Goal: Information Seeking & Learning: Learn about a topic

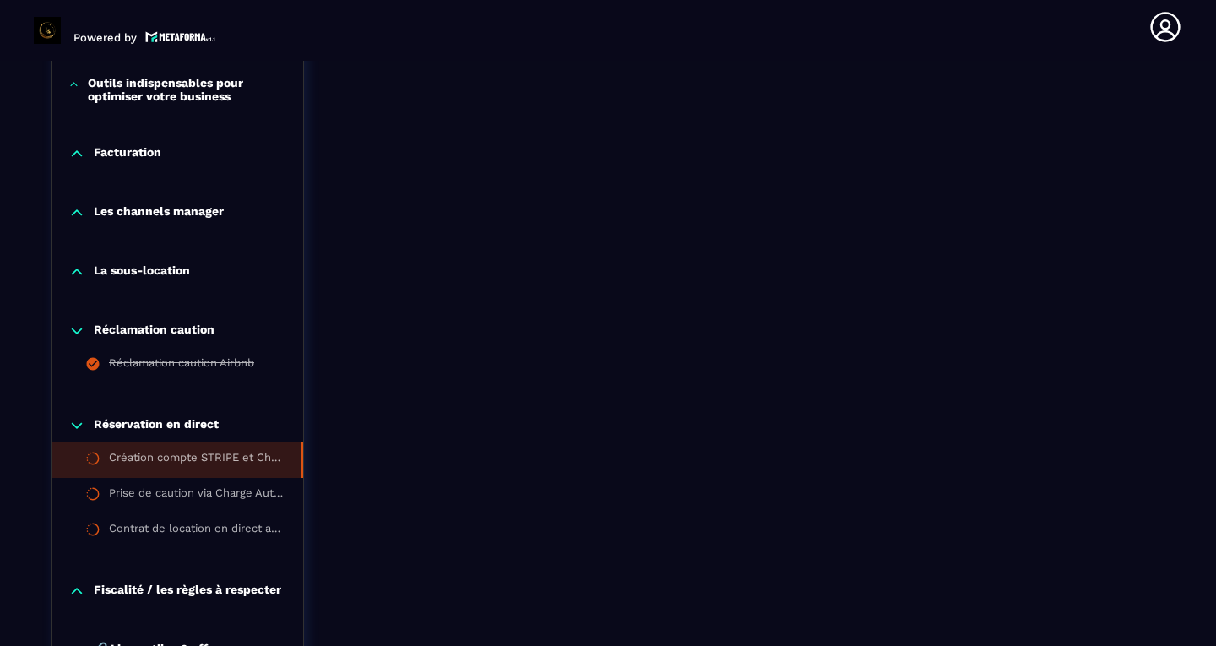
scroll to position [1534, 0]
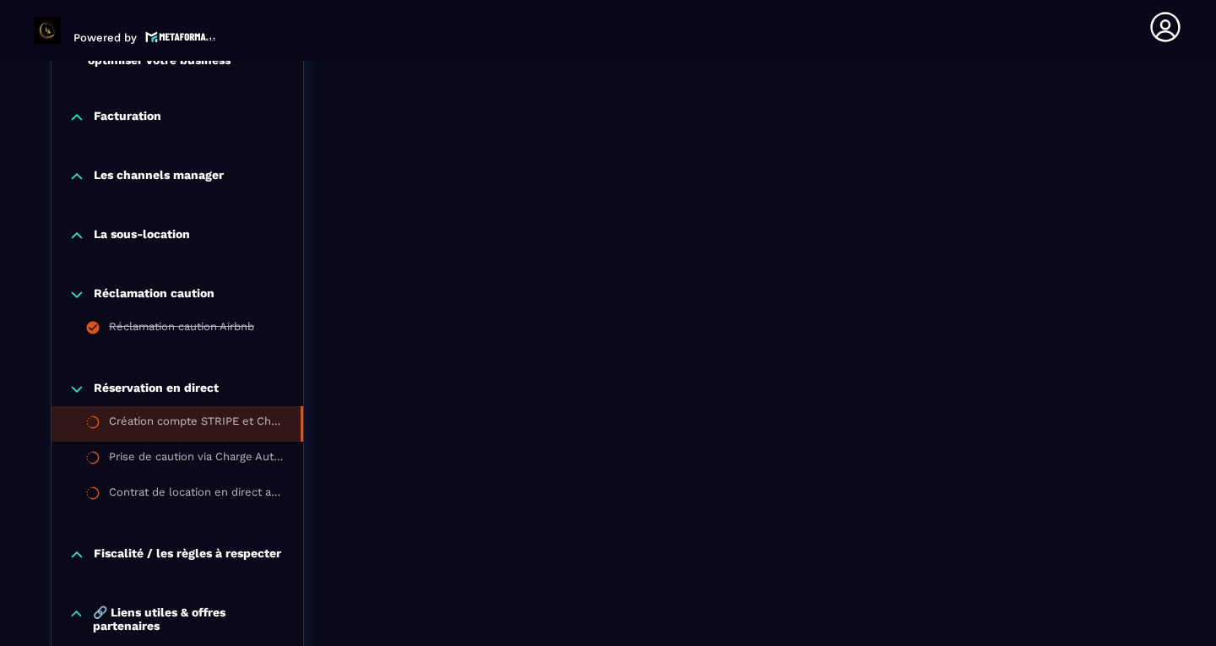
click at [84, 294] on icon at bounding box center [76, 294] width 17 height 17
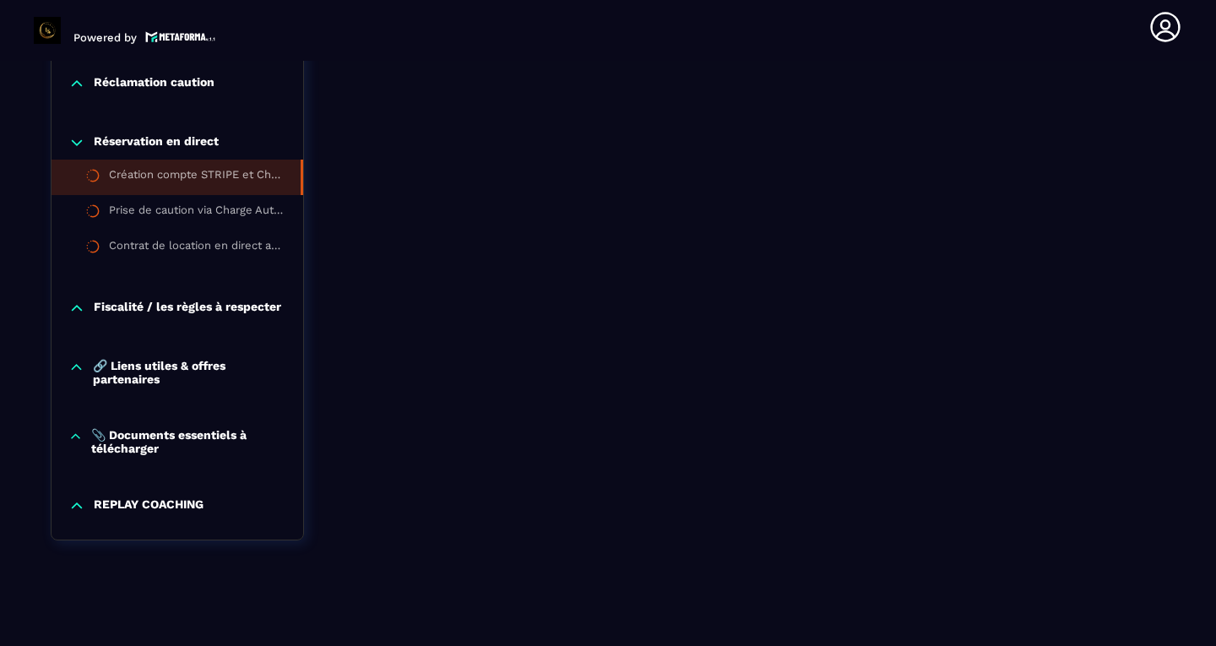
scroll to position [1757, 0]
click at [177, 436] on p "📎 Documents essentiels à télécharger" at bounding box center [188, 441] width 195 height 27
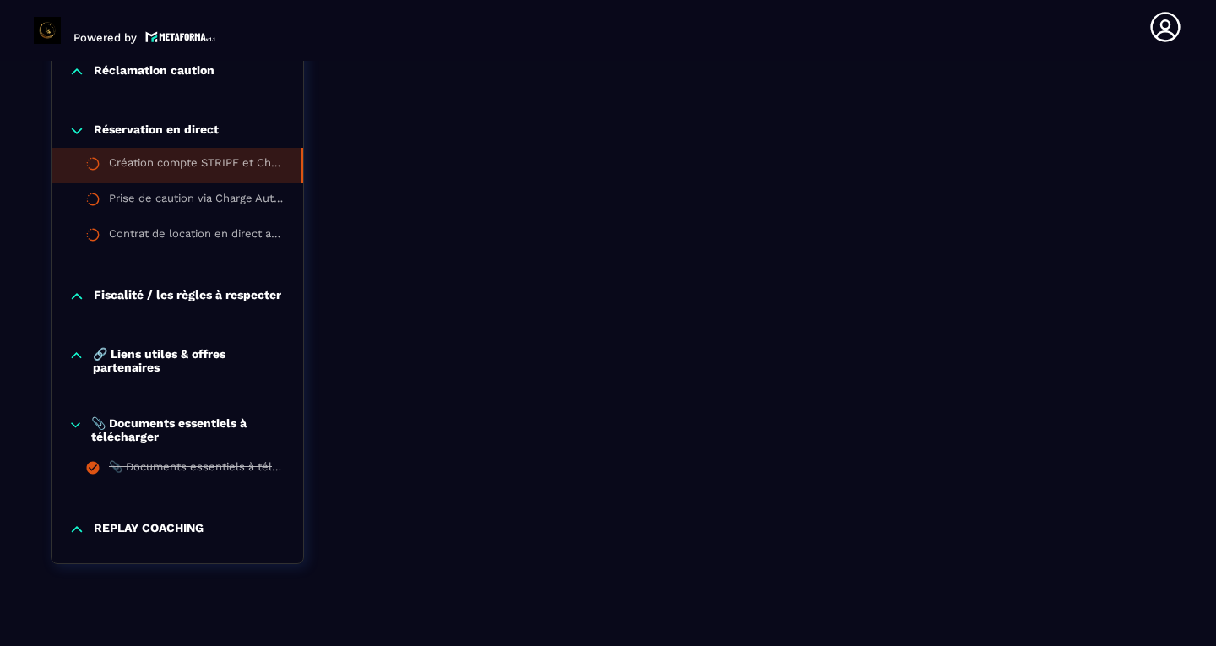
click at [177, 437] on p "📎 Documents essentiels à télécharger" at bounding box center [188, 429] width 195 height 27
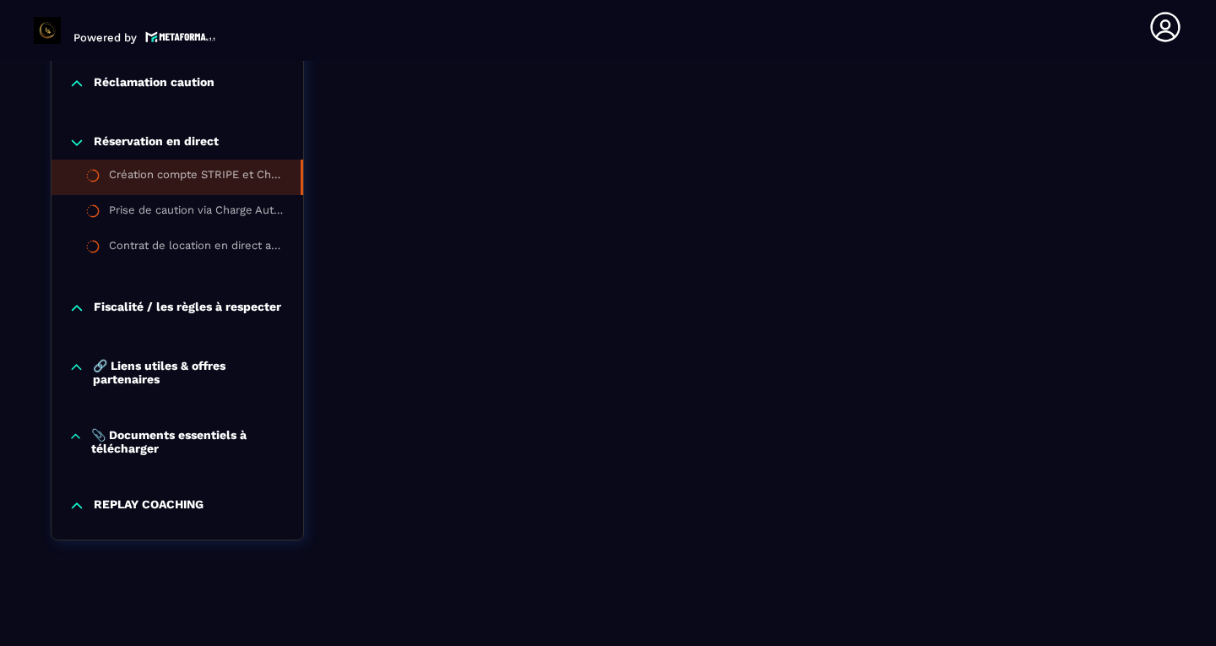
click at [161, 360] on p "🔗 Liens utiles & offres partenaires" at bounding box center [189, 372] width 193 height 27
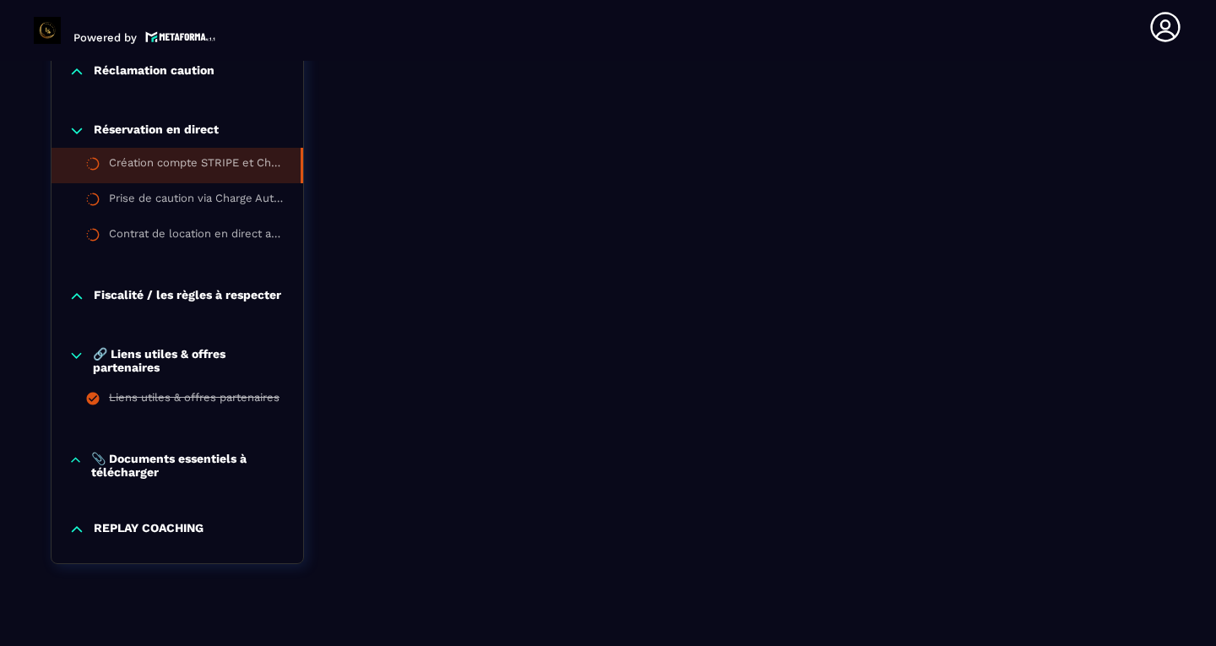
click at [161, 360] on p "🔗 Liens utiles & offres partenaires" at bounding box center [189, 360] width 193 height 27
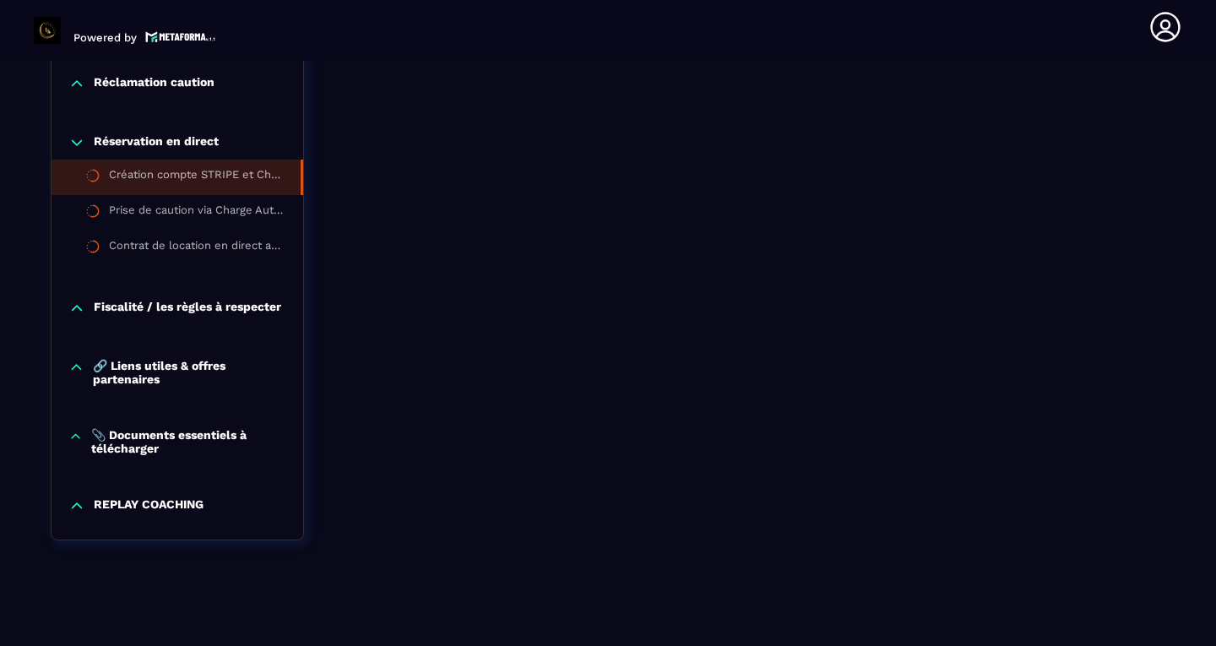
click at [81, 300] on icon at bounding box center [76, 308] width 17 height 17
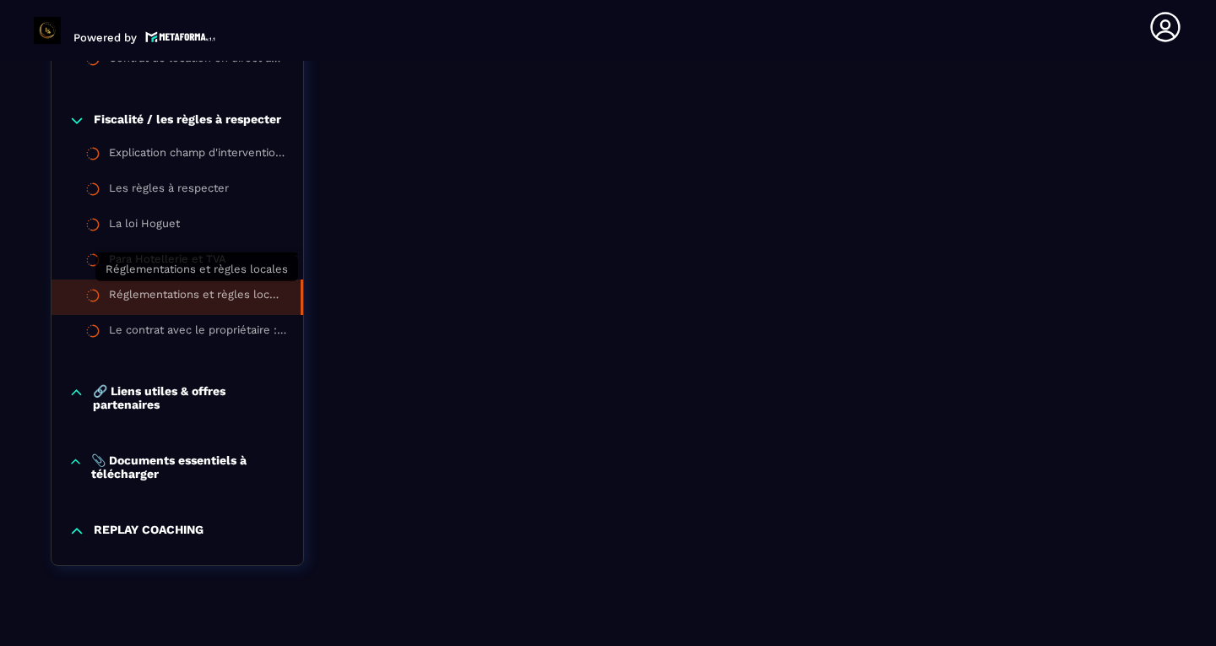
scroll to position [1936, 0]
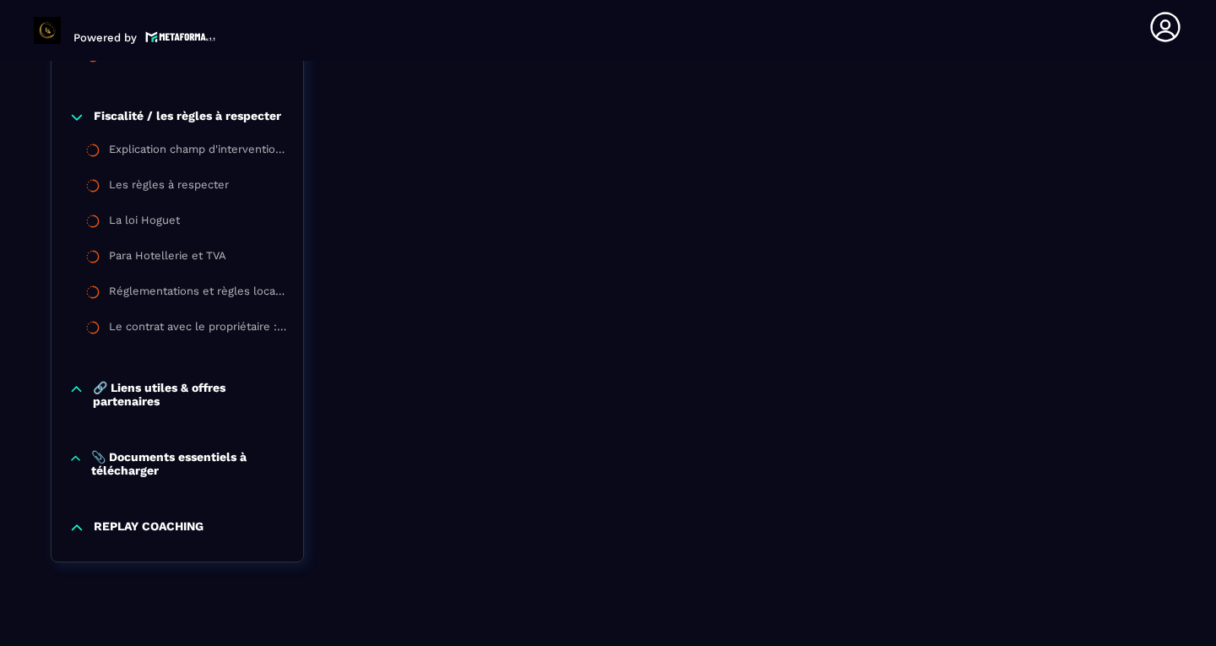
click at [74, 536] on icon at bounding box center [76, 527] width 17 height 17
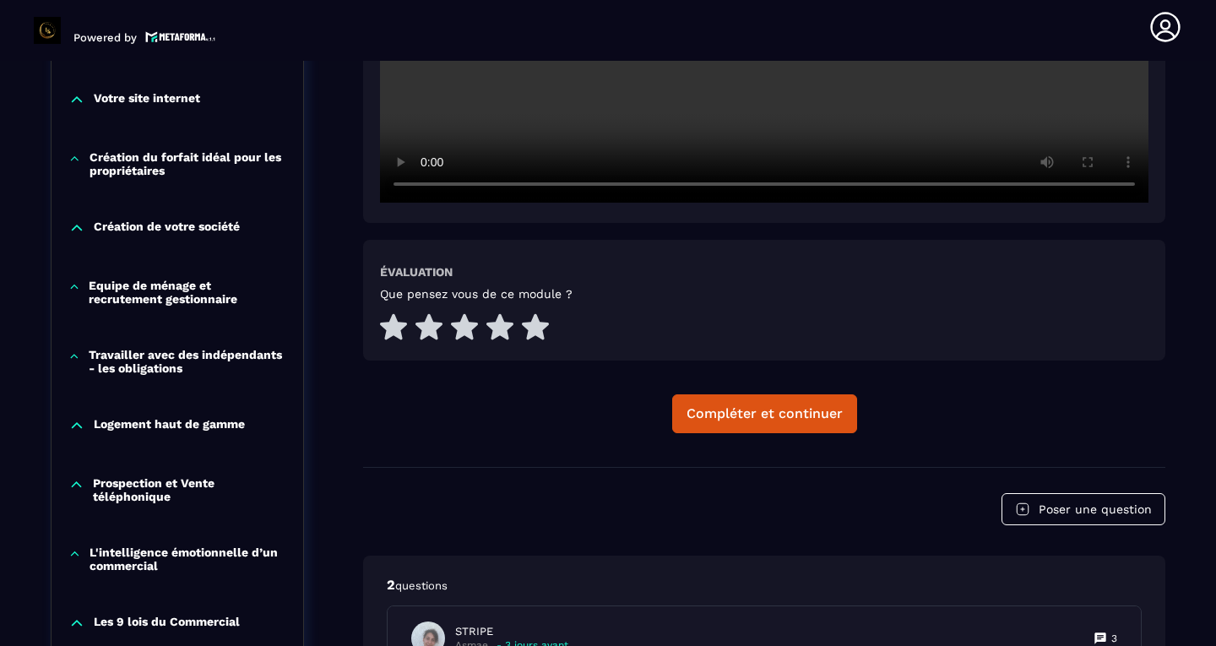
scroll to position [758, 0]
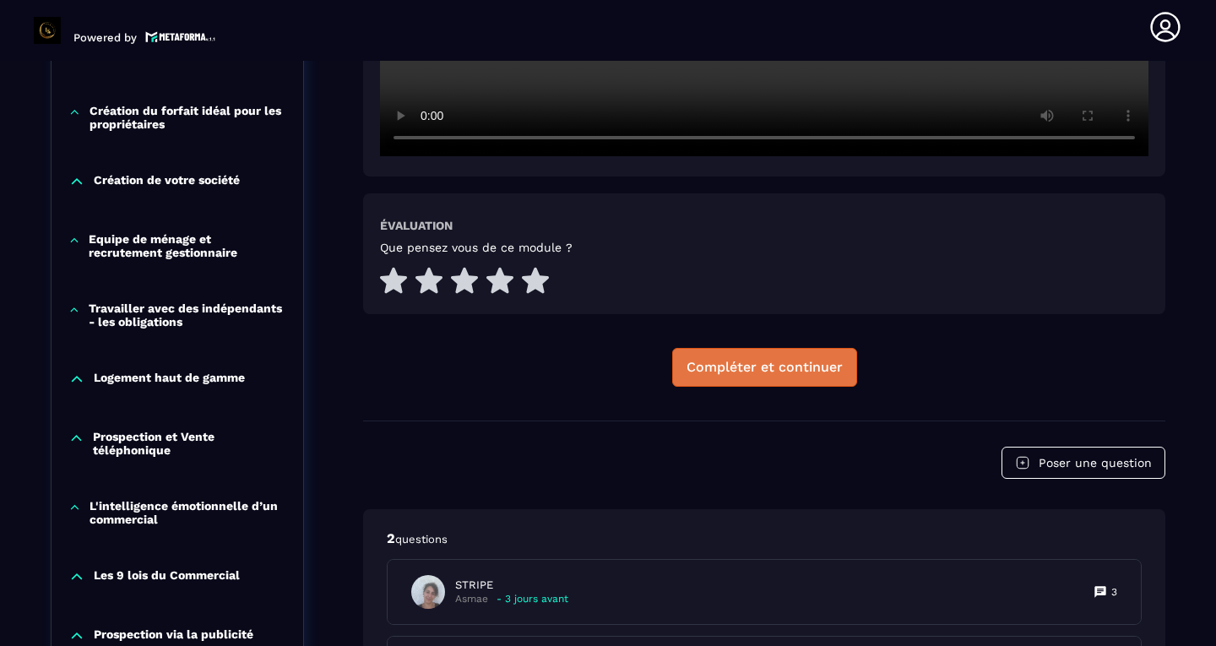
click at [806, 383] on button "Compléter et continuer" at bounding box center [764, 367] width 185 height 39
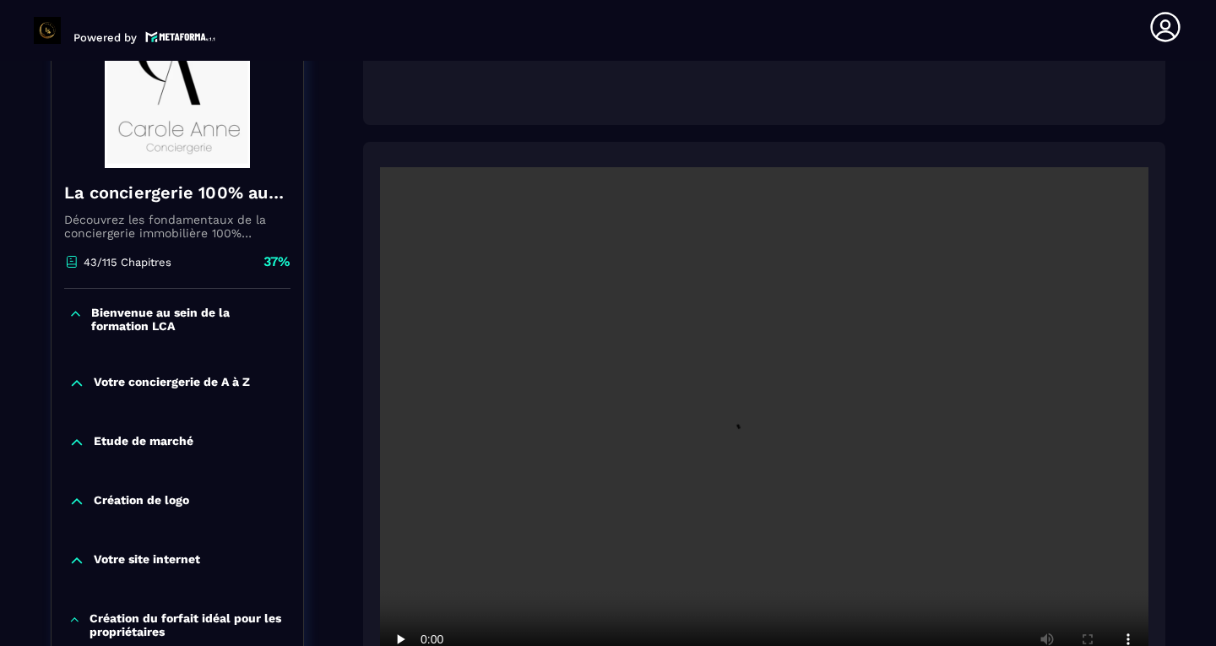
scroll to position [255, 0]
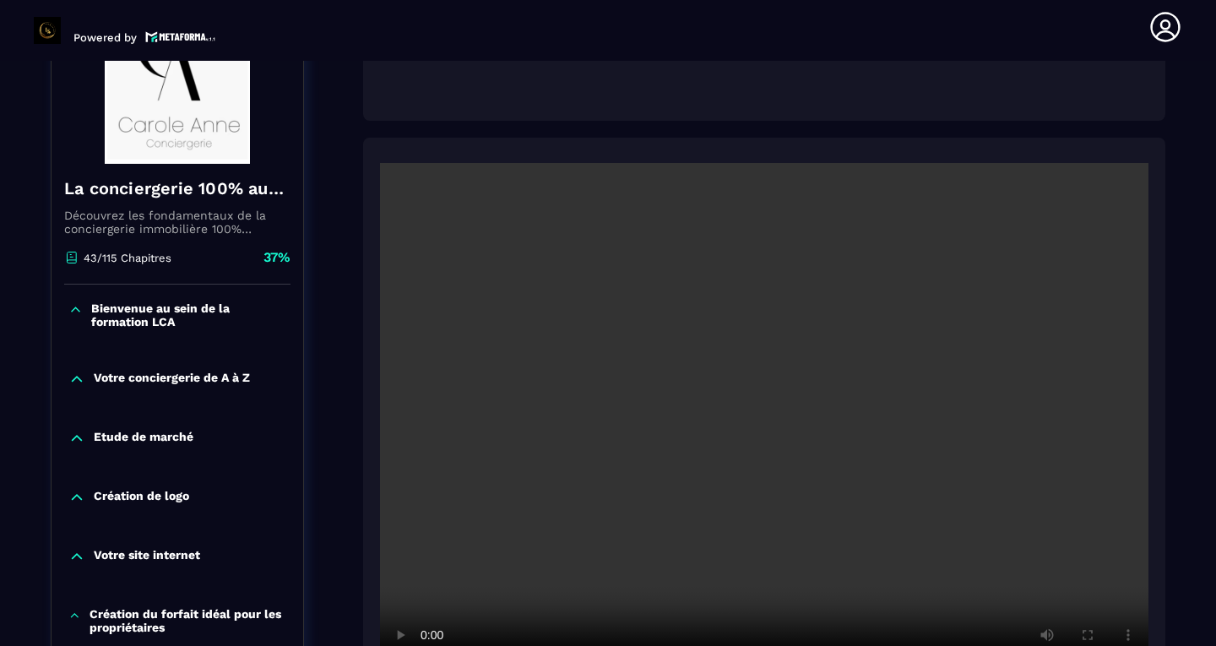
click at [737, 415] on video at bounding box center [764, 419] width 769 height 513
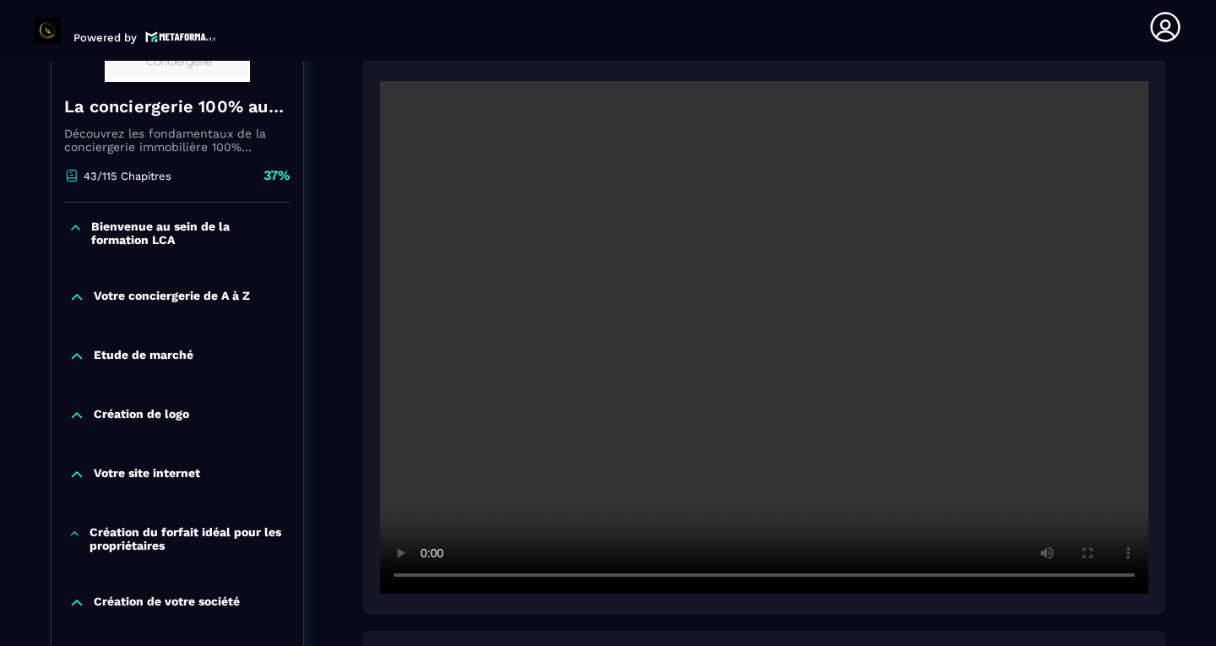
scroll to position [355, 0]
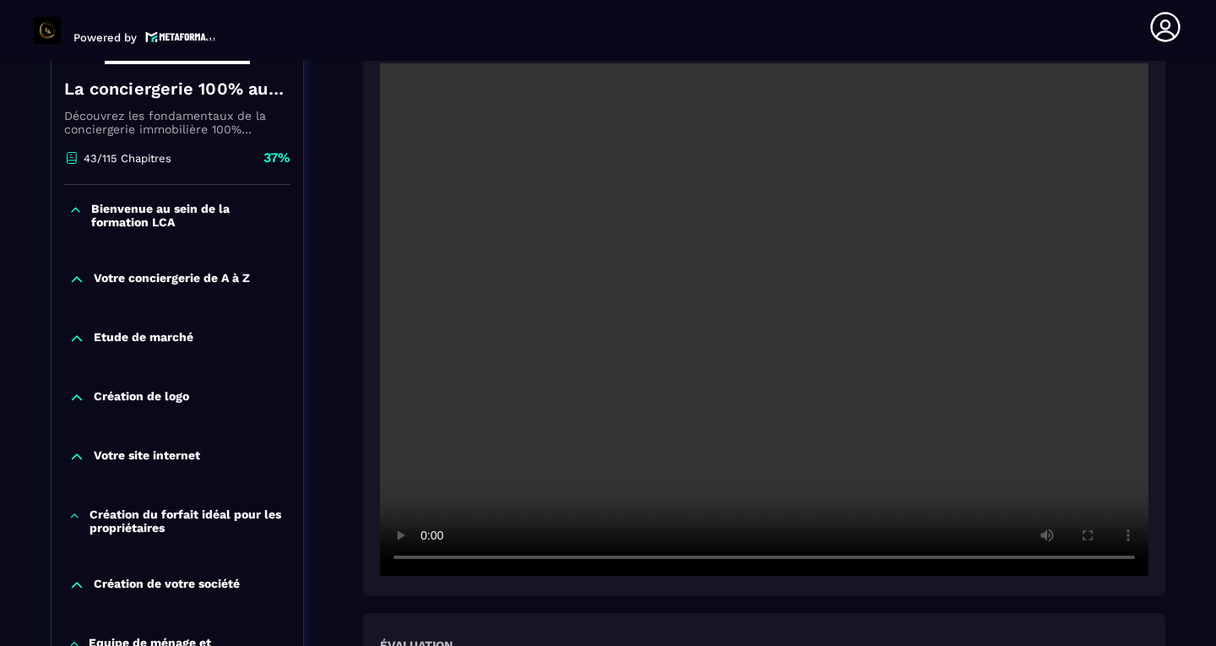
click at [1123, 565] on video at bounding box center [764, 319] width 769 height 513
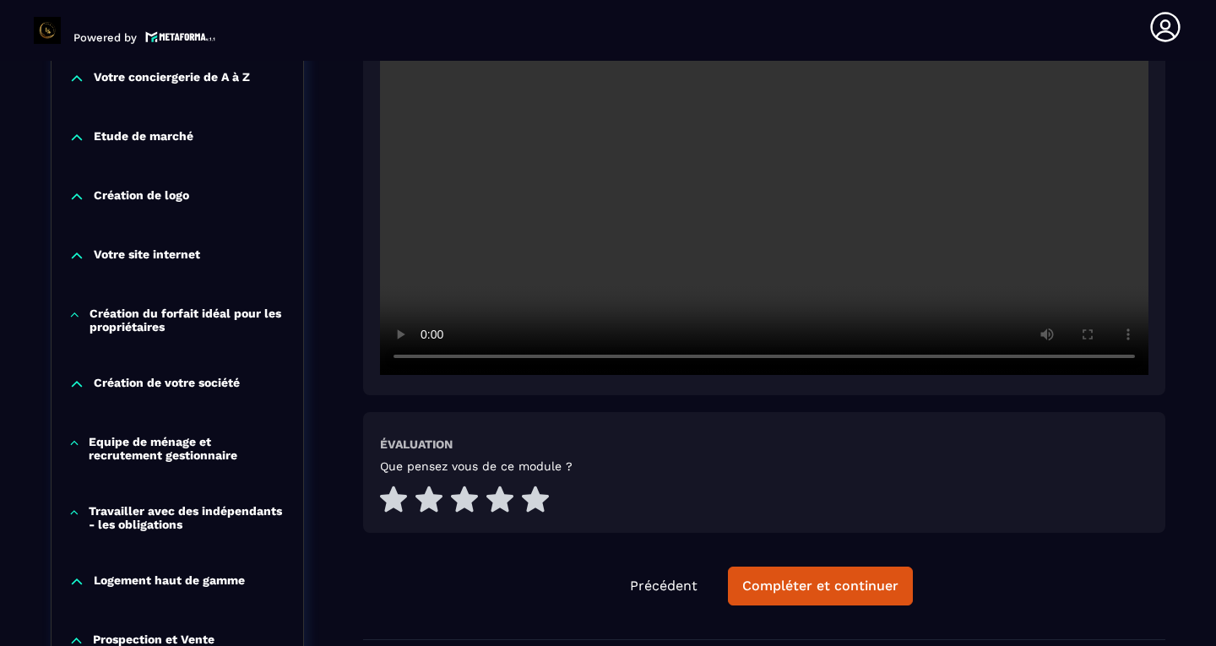
scroll to position [573, 0]
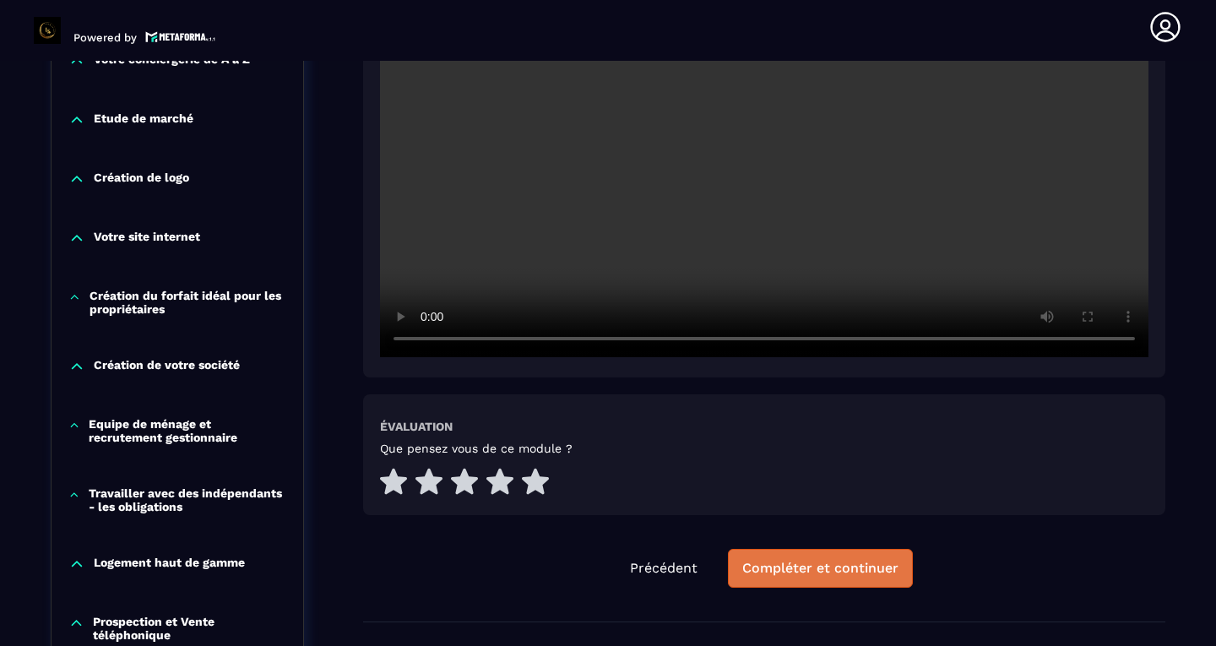
click at [824, 567] on div "Compléter et continuer" at bounding box center [820, 568] width 156 height 17
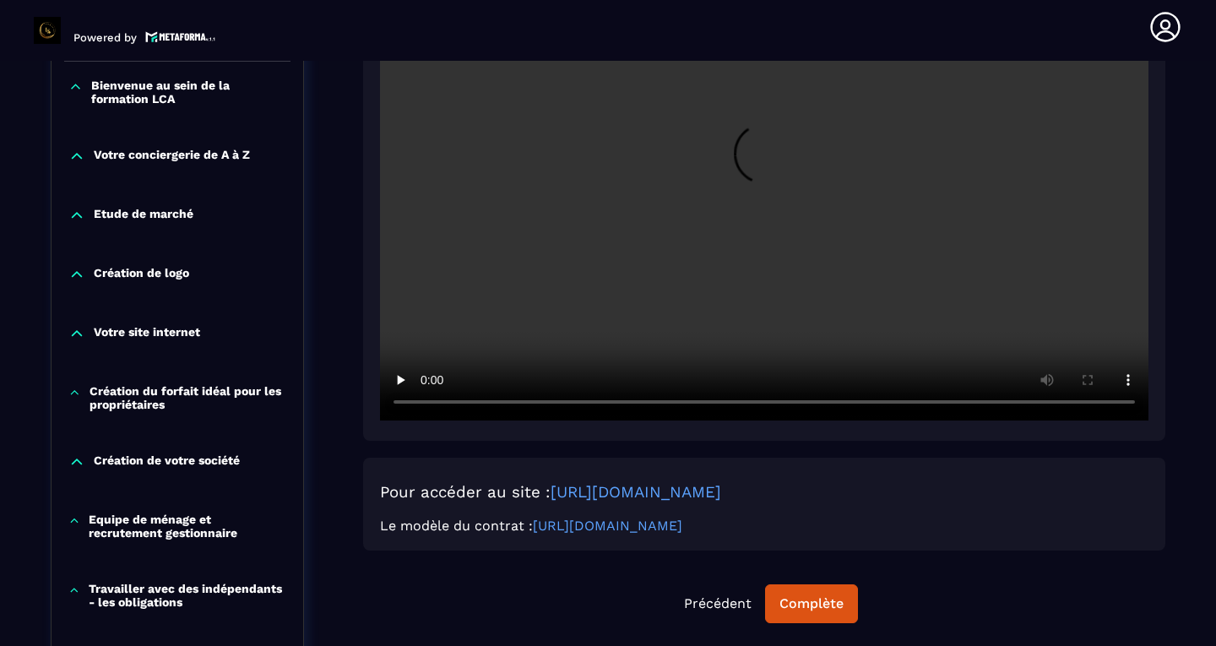
scroll to position [479, 0]
click at [757, 199] on video at bounding box center [764, 163] width 769 height 513
click at [1126, 403] on video at bounding box center [764, 163] width 769 height 513
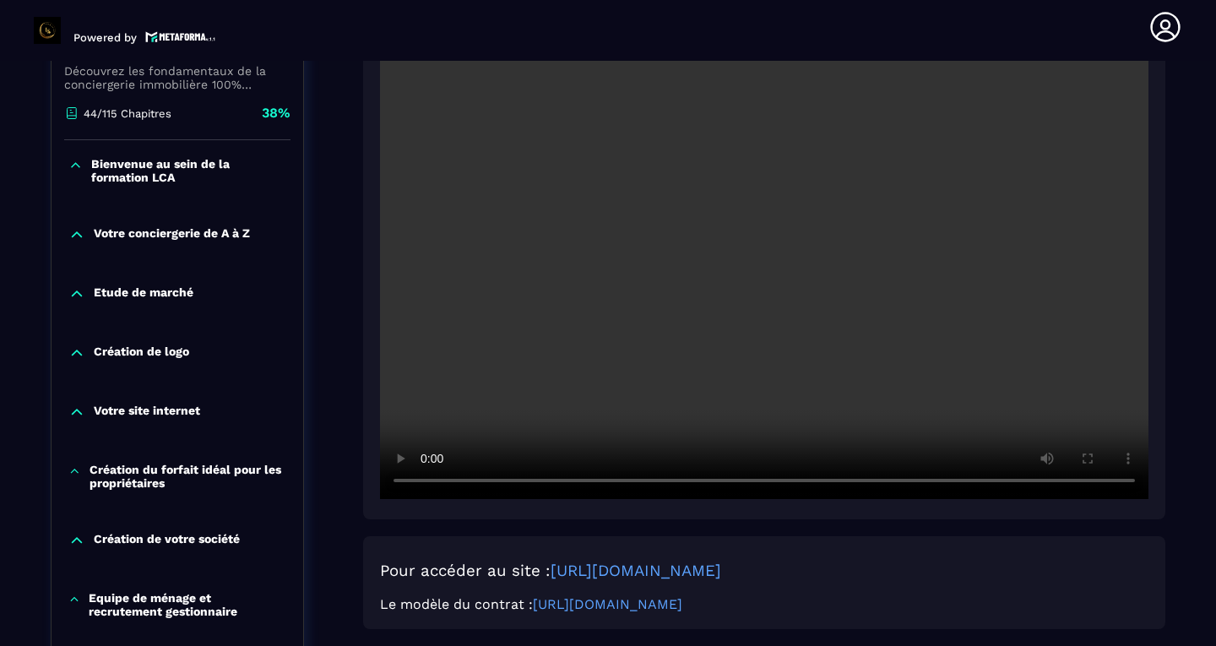
scroll to position [399, 0]
click at [682, 600] on link "[URL][DOMAIN_NAME]" at bounding box center [607, 605] width 149 height 16
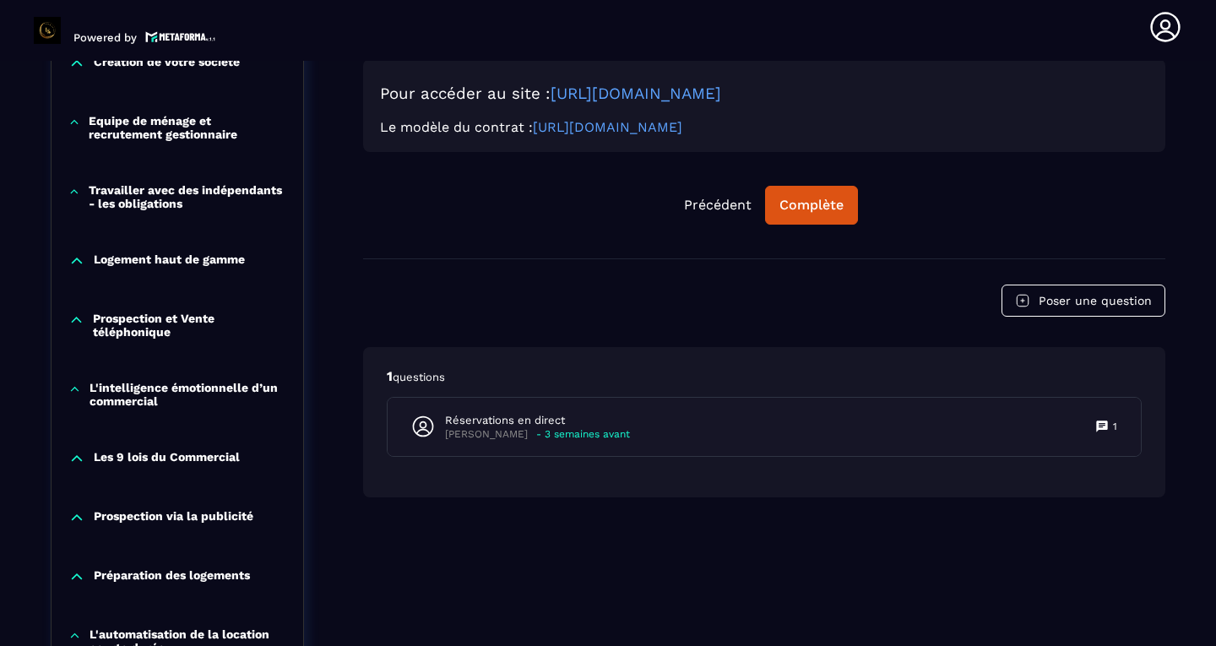
scroll to position [878, 0]
click at [687, 464] on div "1 questions Réservations en direct [PERSON_NAME] - 3 semaines avant 1" at bounding box center [764, 421] width 802 height 150
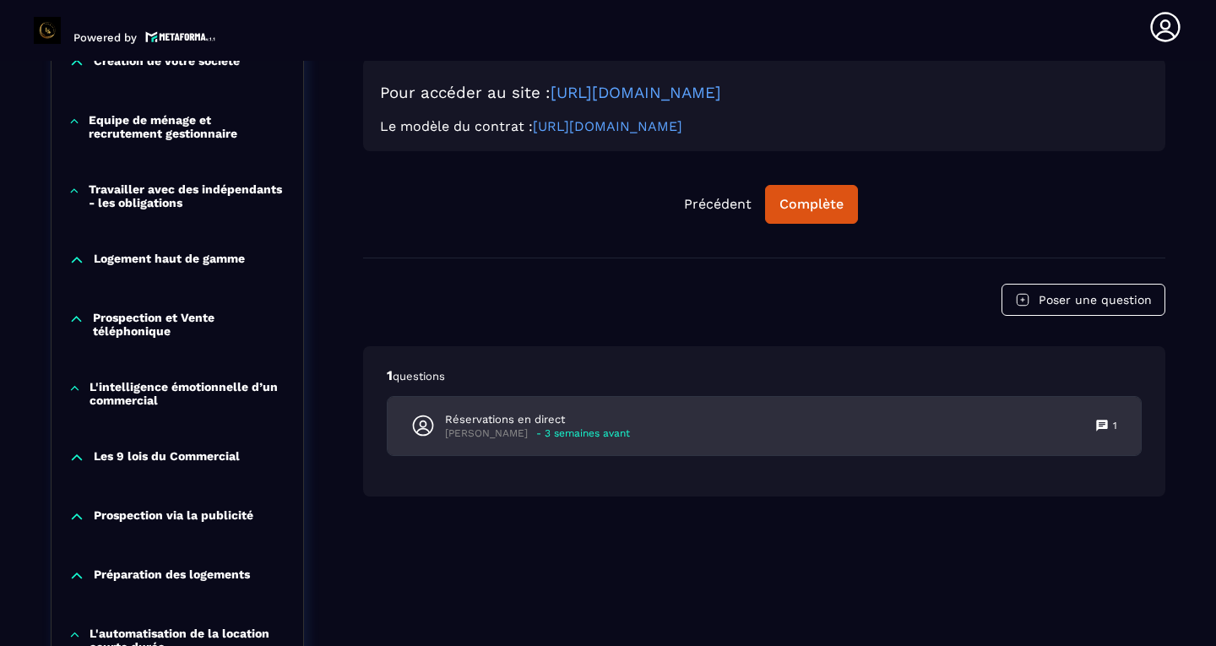
click at [696, 436] on div "Réservations en direct [PERSON_NAME] - 3 semaines avant 1" at bounding box center [764, 426] width 753 height 58
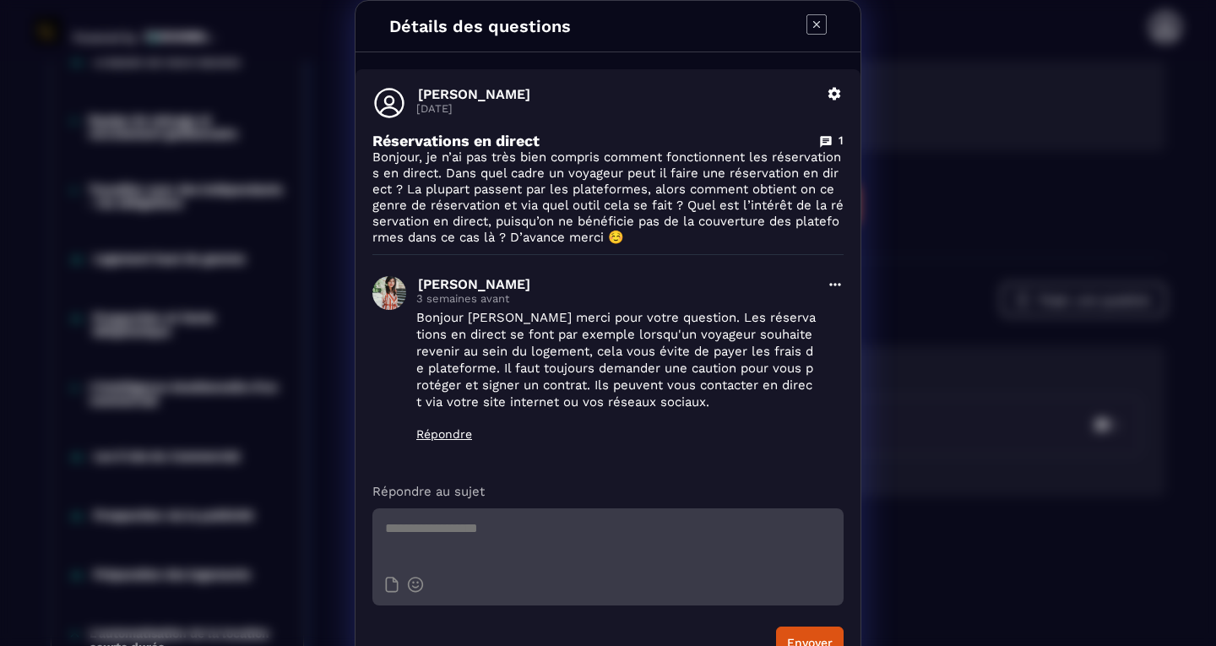
click at [817, 22] on icon "Modal window" at bounding box center [817, 24] width 20 height 20
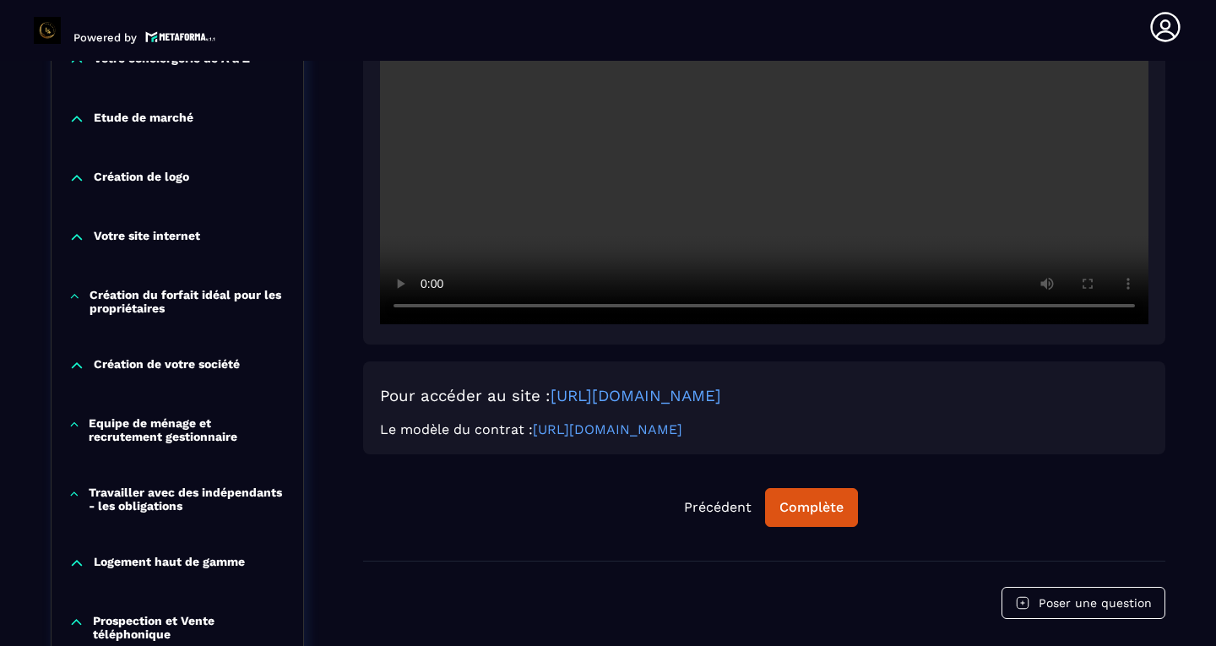
scroll to position [579, 0]
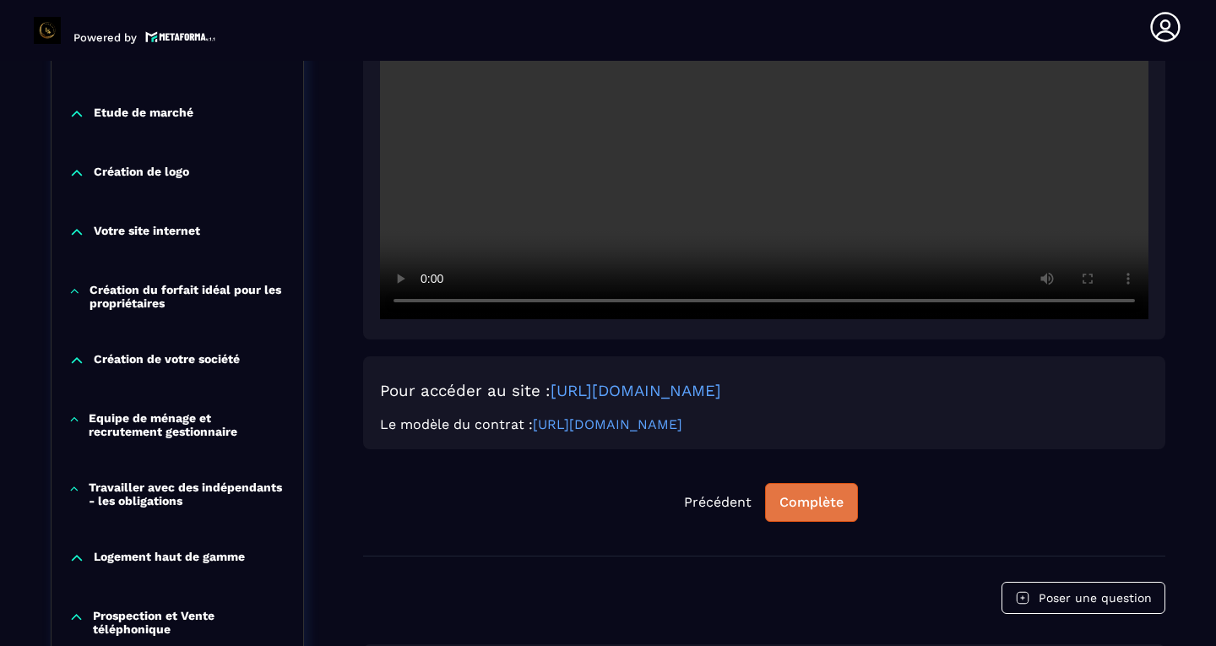
click at [813, 502] on div "Complète" at bounding box center [812, 502] width 64 height 17
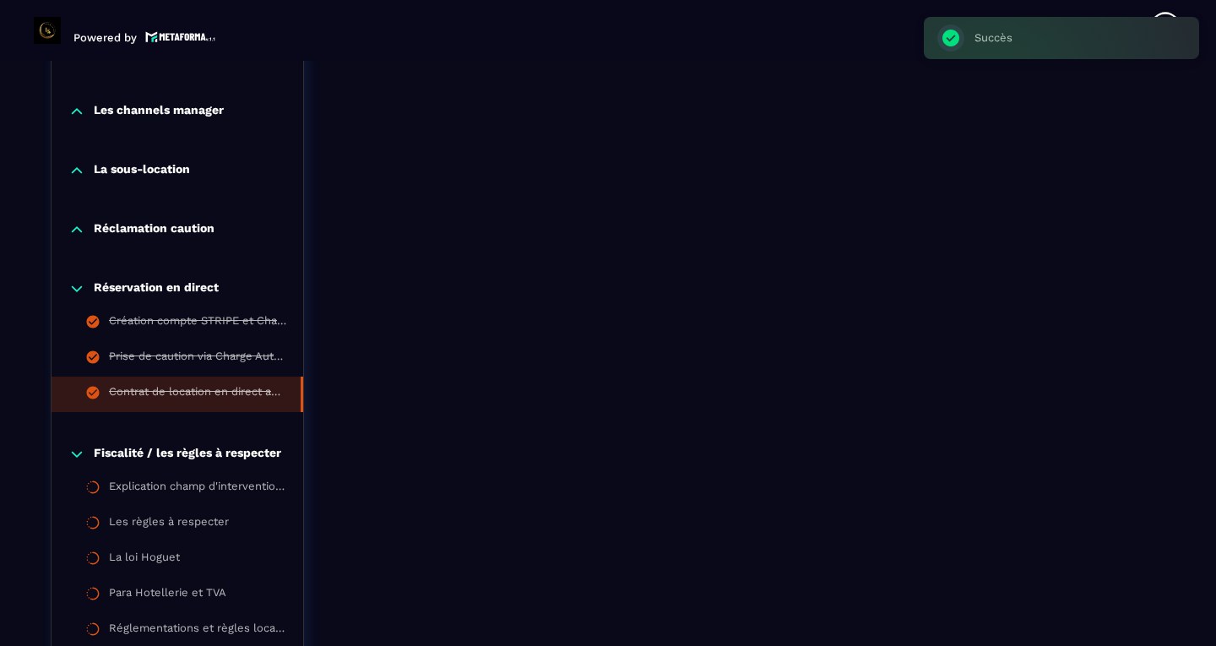
scroll to position [1637, 0]
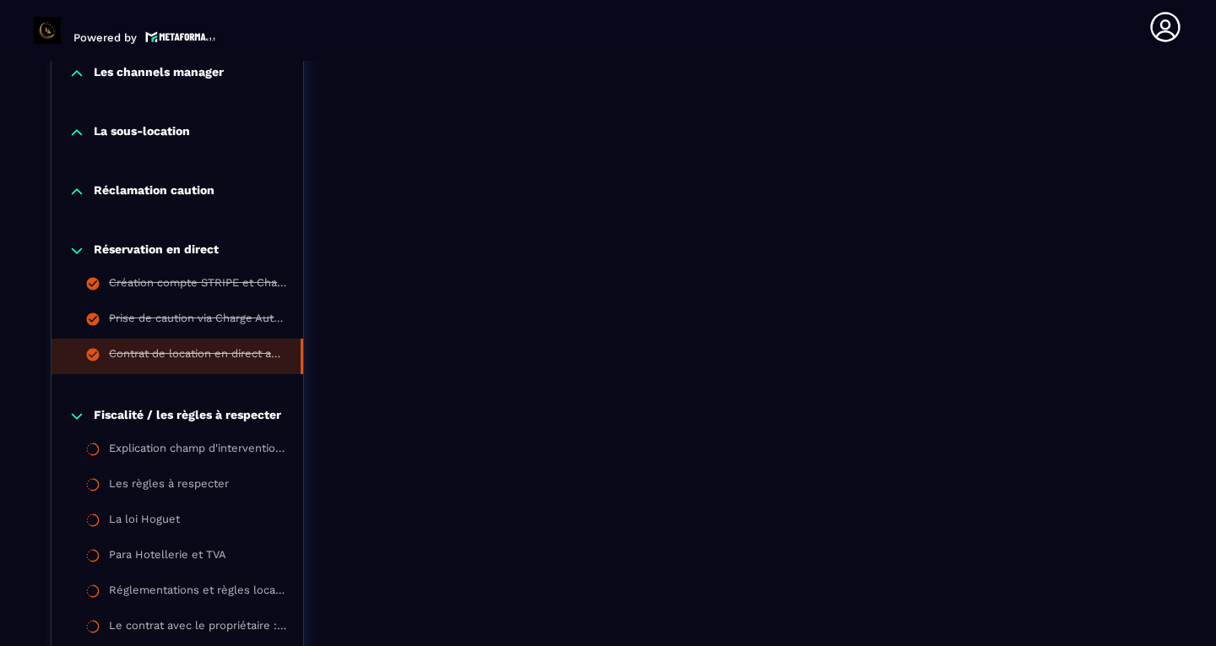
click at [176, 261] on div "Réservation en direct Création compte STRIPE et Charge Automation Prise de caut…" at bounding box center [178, 309] width 252 height 166
click at [165, 248] on p "Réservation en direct" at bounding box center [156, 250] width 125 height 17
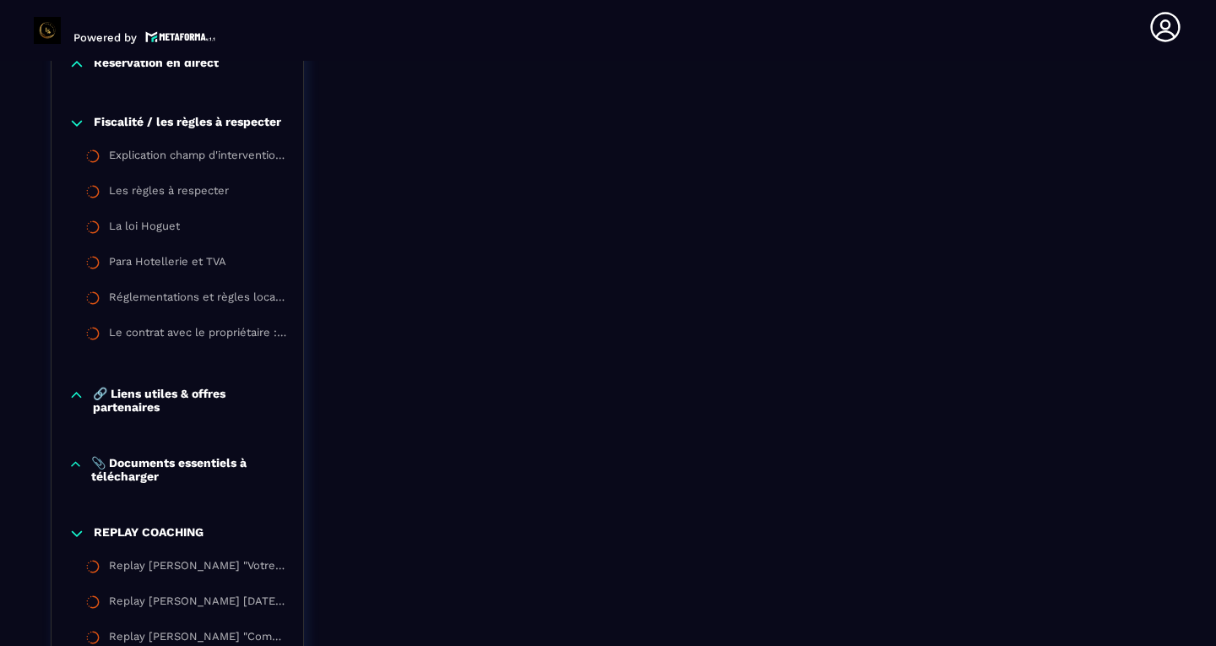
scroll to position [1827, 0]
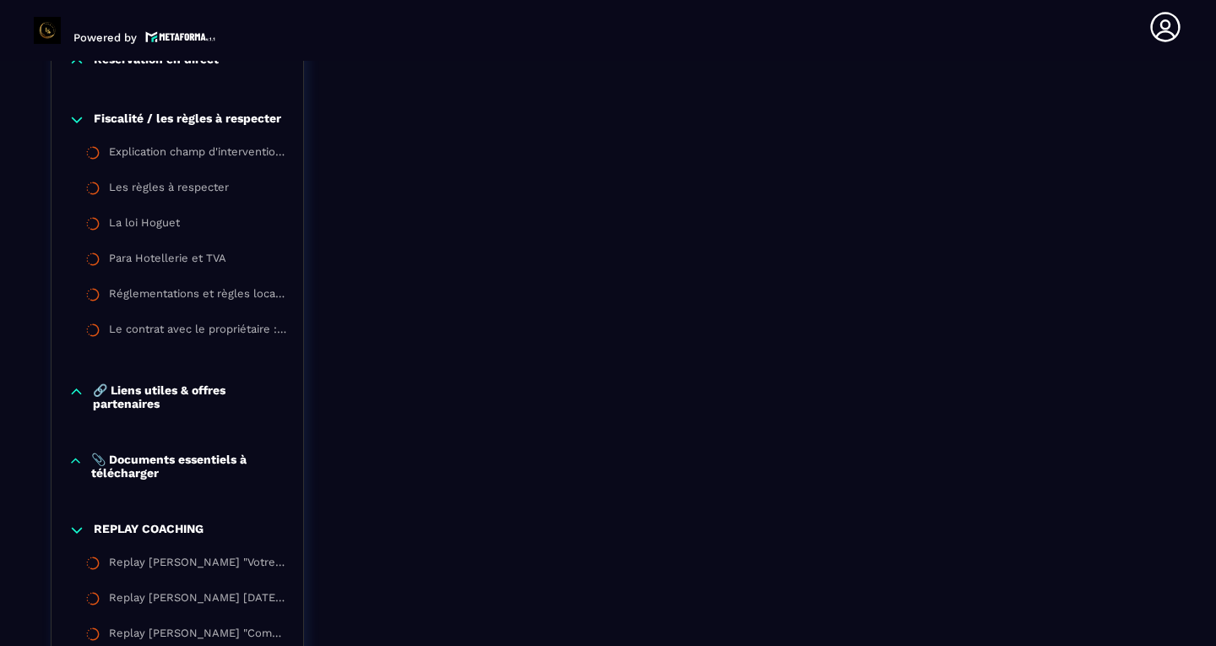
click at [162, 402] on p "🔗 Liens utiles & offres partenaires" at bounding box center [189, 396] width 193 height 27
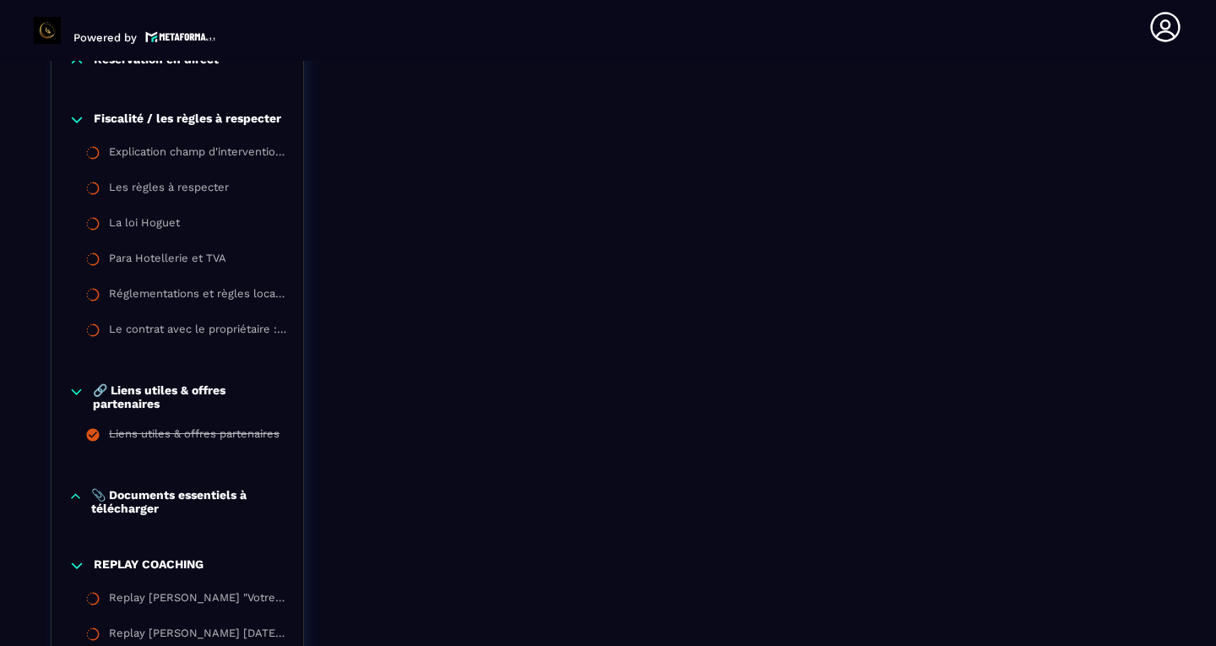
click at [149, 498] on p "📎 Documents essentiels à télécharger" at bounding box center [188, 501] width 195 height 27
click at [154, 511] on p "📎 Documents essentiels à télécharger" at bounding box center [188, 501] width 195 height 27
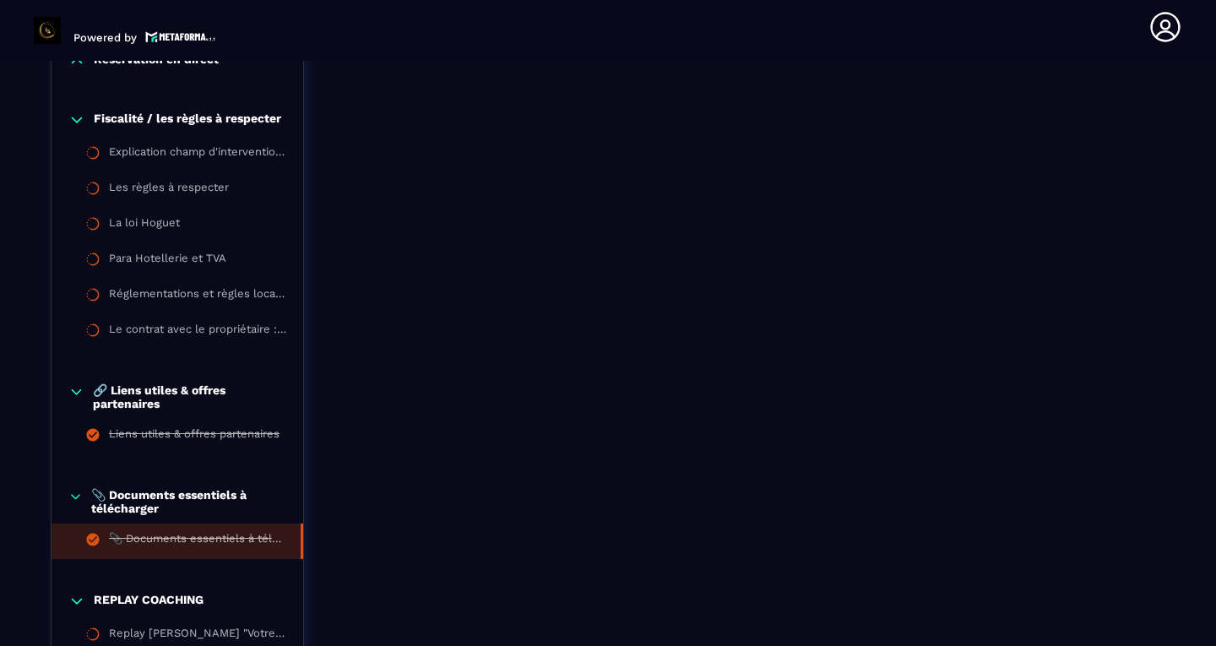
click at [163, 551] on div "📎 Documents essentiels à télécharger" at bounding box center [196, 541] width 175 height 19
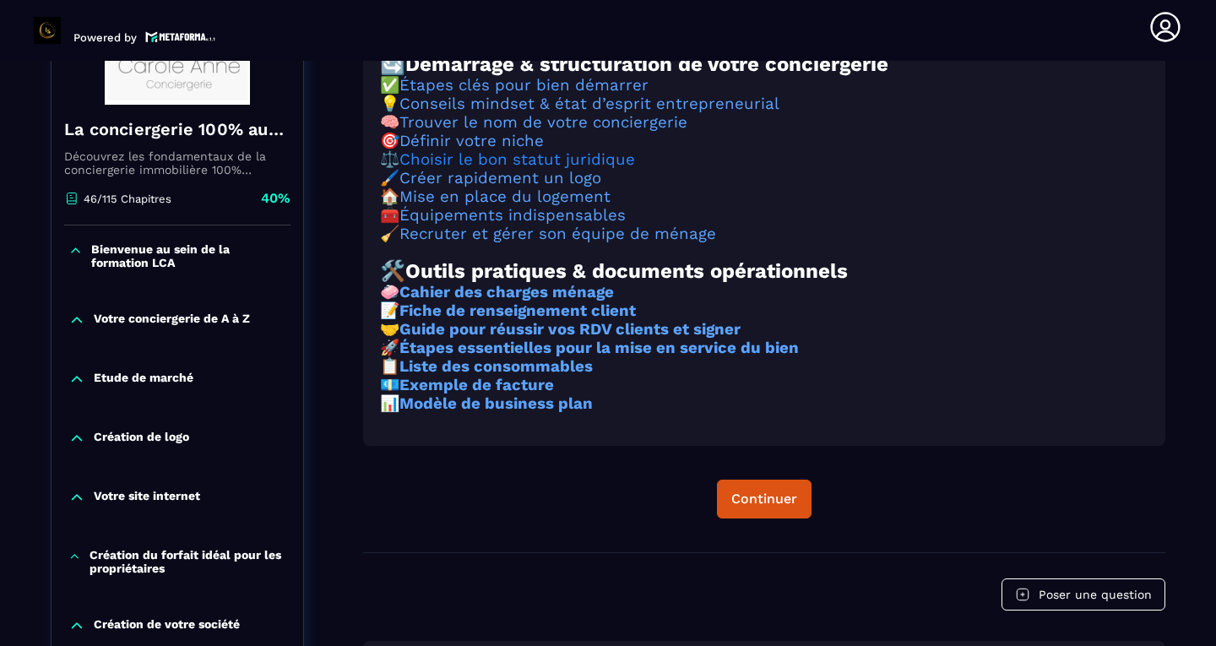
scroll to position [305, 0]
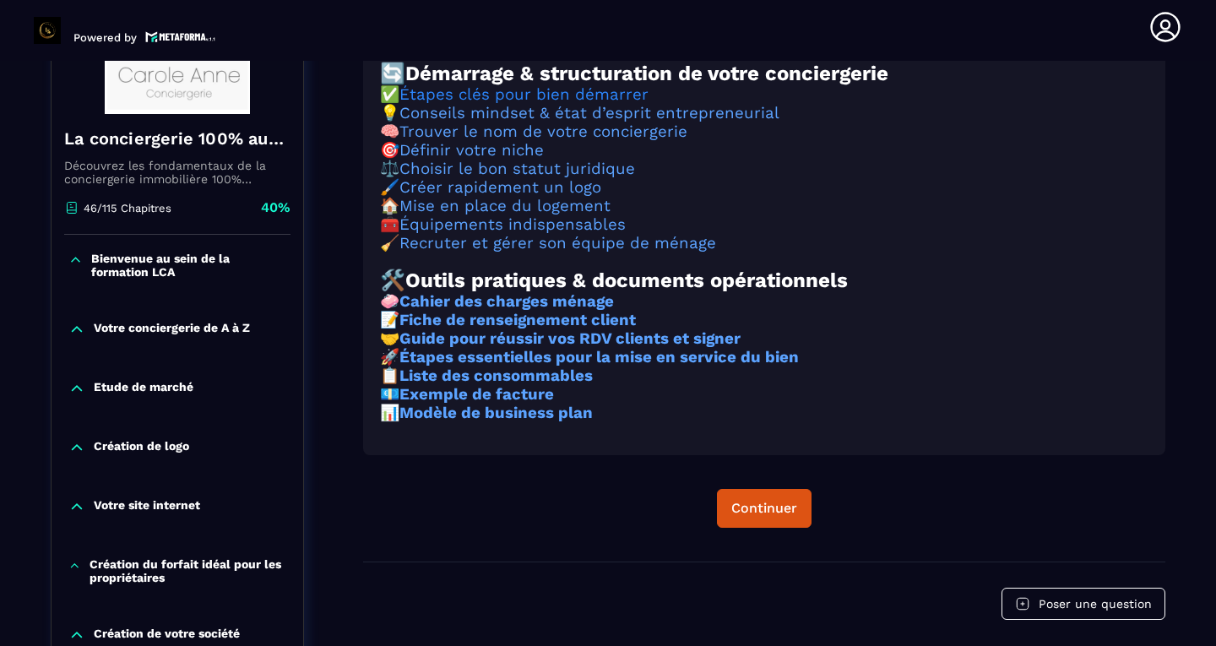
click at [543, 104] on link "Étapes clés pour bien démarrer" at bounding box center [523, 94] width 249 height 19
click at [491, 122] on link "Conseils mindset & état d’esprit entrepreneurial" at bounding box center [589, 113] width 380 height 19
click at [492, 141] on link "Trouver le nom de votre conciergerie" at bounding box center [543, 131] width 288 height 19
click at [519, 160] on link "Définir votre niche" at bounding box center [471, 150] width 144 height 19
click at [573, 197] on h3 "🖌️ Créer rapidement un logo" at bounding box center [764, 187] width 769 height 19
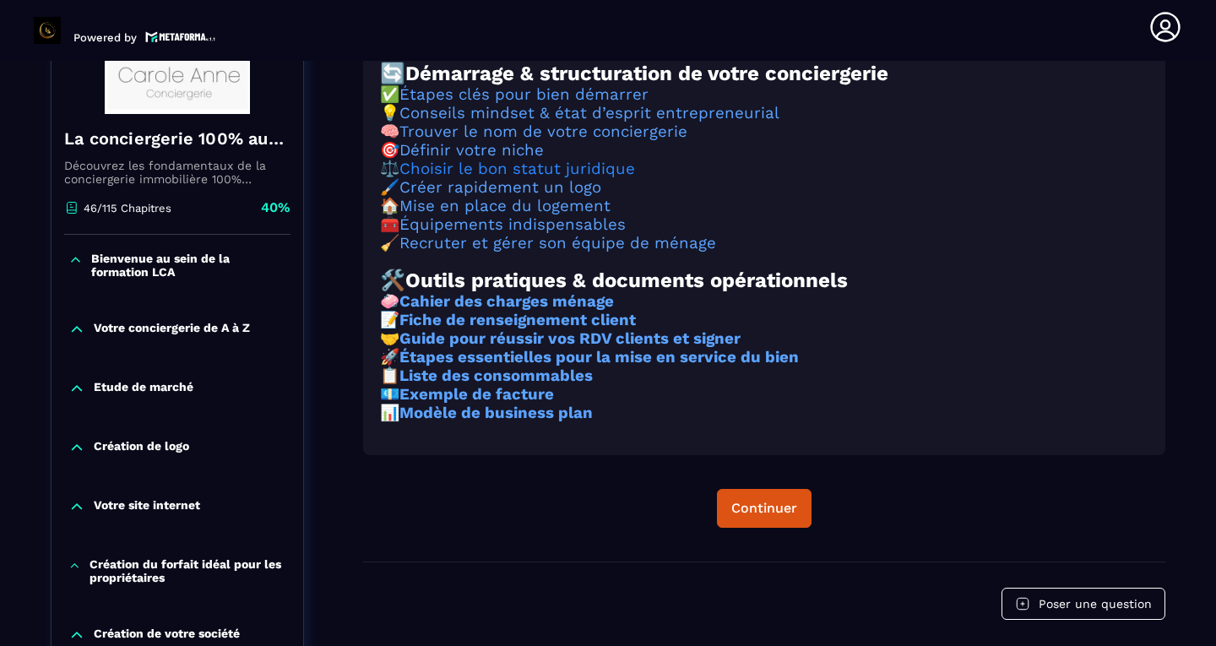
click at [582, 178] on link "Choisir le bon statut juridique" at bounding box center [517, 169] width 236 height 19
click at [580, 197] on link "Créer rapidement un logo" at bounding box center [500, 187] width 202 height 19
click at [541, 215] on link "Mise en place du logement" at bounding box center [504, 206] width 211 height 19
click at [541, 234] on link "Équipements indispensables" at bounding box center [512, 224] width 226 height 19
click at [546, 253] on link "Recruter et gérer son équipe de ménage" at bounding box center [557, 243] width 317 height 19
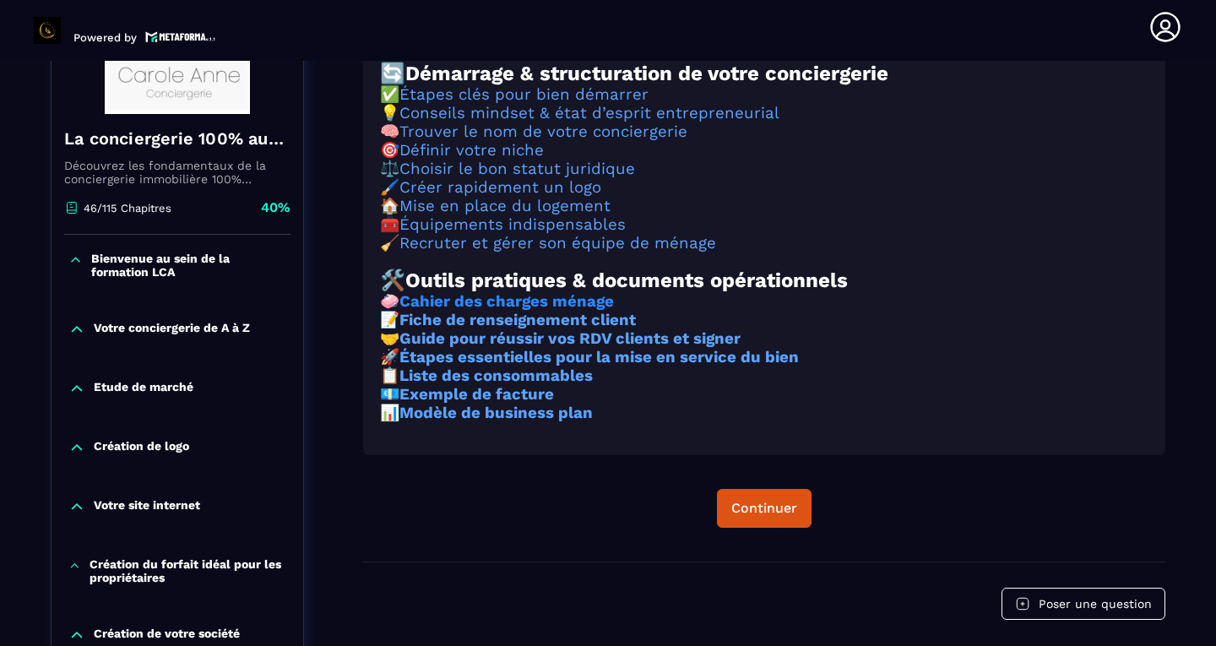
click at [526, 311] on strong "Cahier des charges ménage" at bounding box center [506, 301] width 215 height 19
click at [578, 329] on strong "Fiche de renseignement client" at bounding box center [517, 320] width 236 height 19
click at [588, 348] on strong "Guide pour réussir vos RDV clients et signer" at bounding box center [569, 338] width 341 height 19
click at [540, 367] on strong "Étapes essentielles pour la mise en service du bien" at bounding box center [598, 357] width 399 height 19
click at [568, 385] on strong "Liste des consommables" at bounding box center [495, 376] width 193 height 19
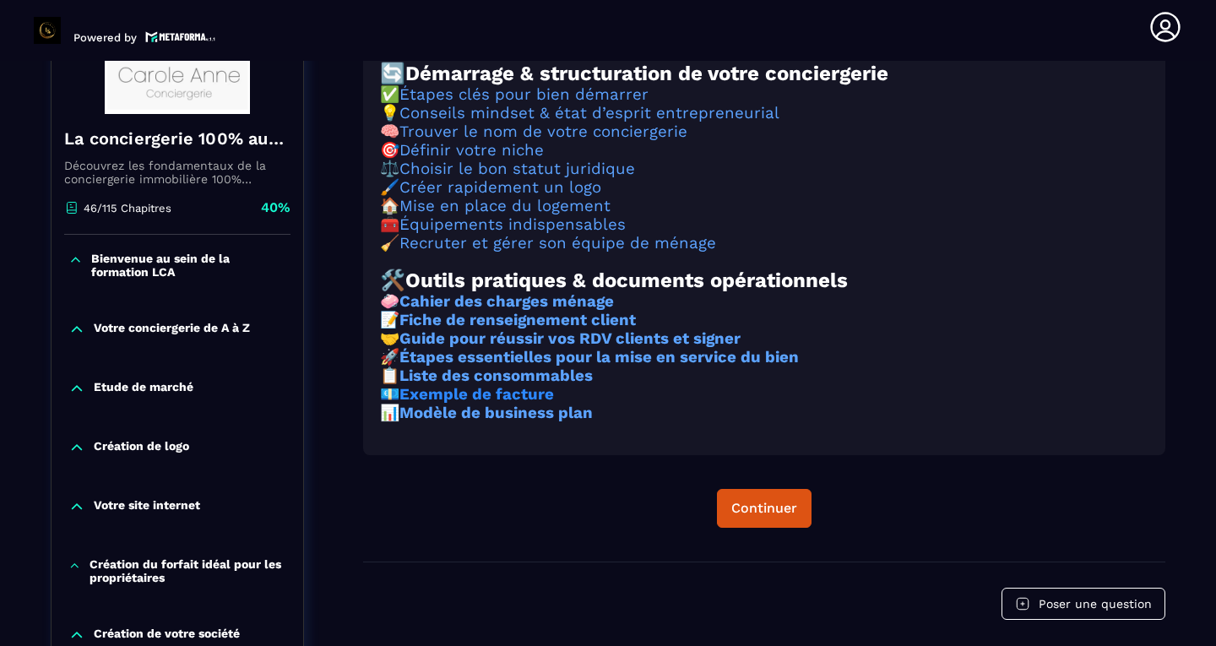
click at [531, 404] on strong "Exemple de facture" at bounding box center [476, 394] width 155 height 19
click at [557, 422] on h3 "📊 Modèle de business plan" at bounding box center [764, 413] width 769 height 19
click at [558, 422] on strong "Modèle de business plan" at bounding box center [495, 413] width 193 height 19
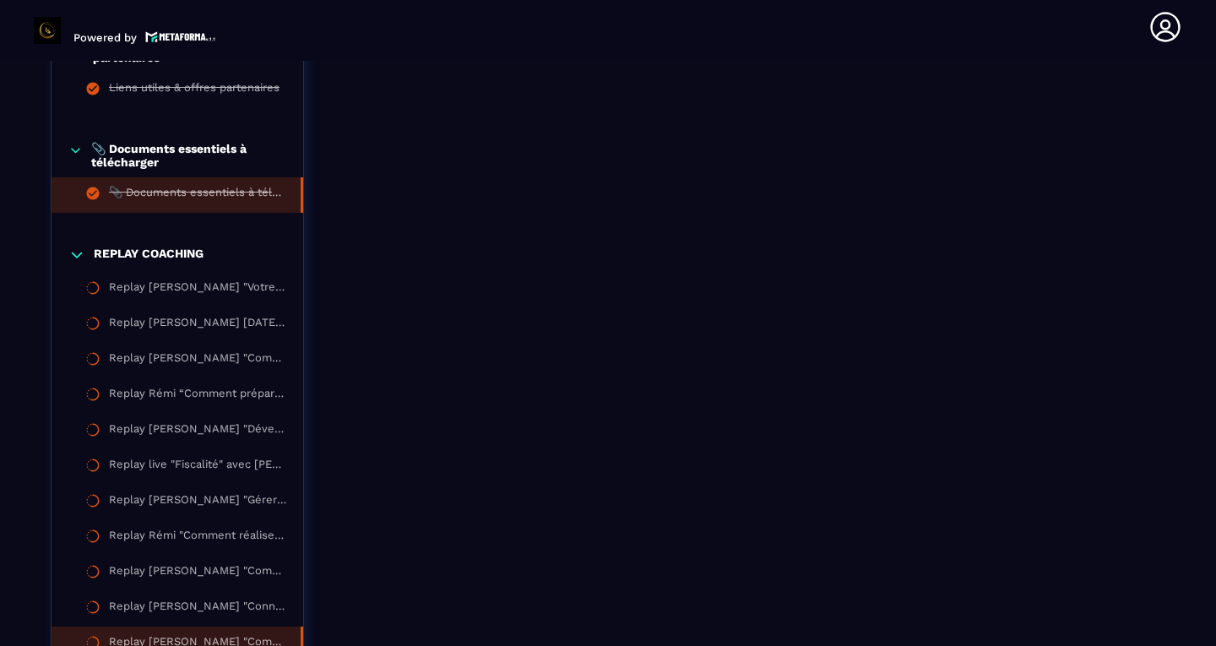
scroll to position [2167, 0]
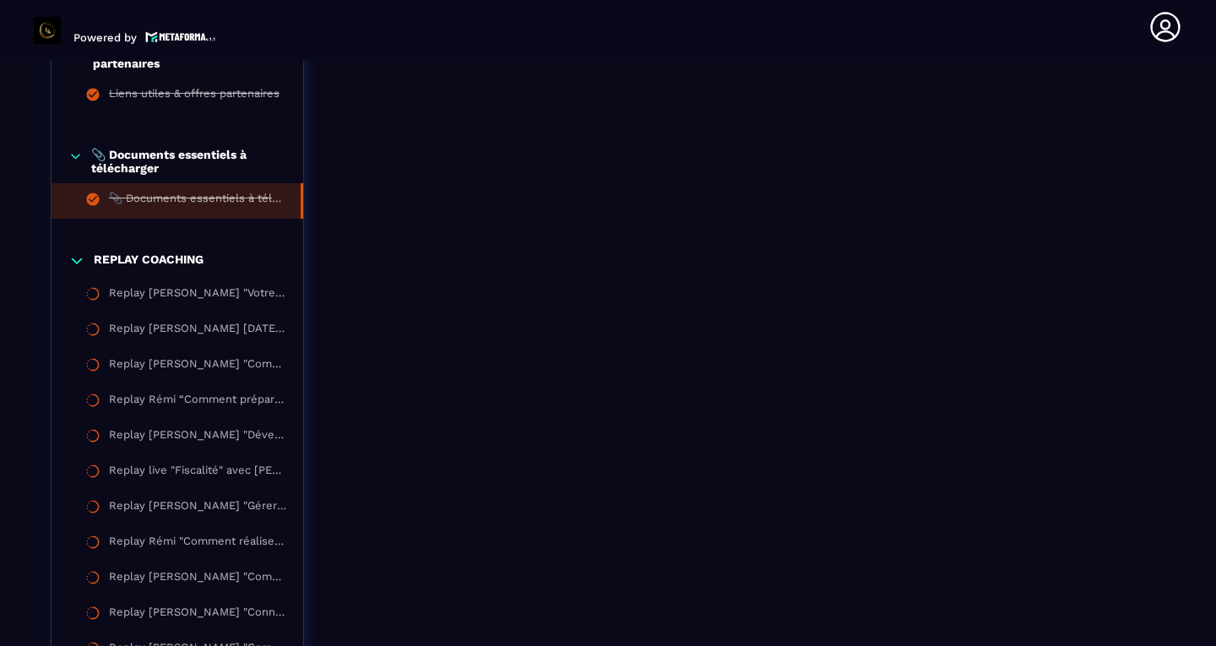
click at [126, 269] on p "REPLAY COACHING" at bounding box center [149, 261] width 110 height 17
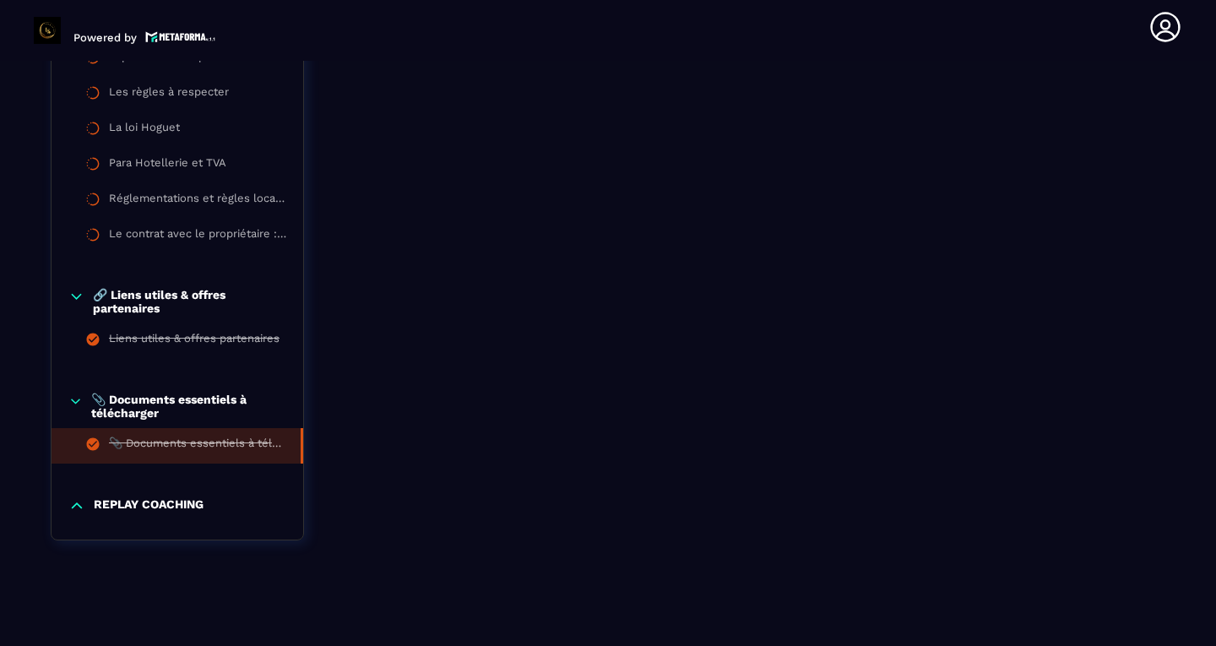
scroll to position [1935, 0]
click at [66, 399] on div "📎 Documents essentiels à télécharger" at bounding box center [178, 406] width 252 height 27
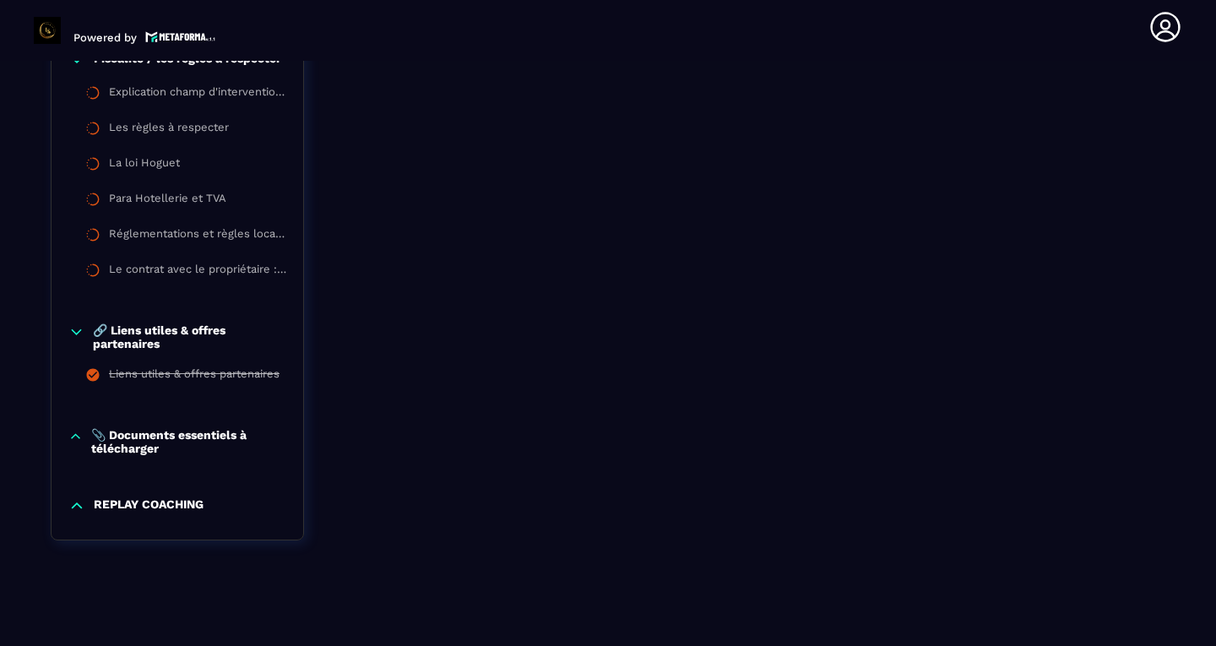
scroll to position [1899, 0]
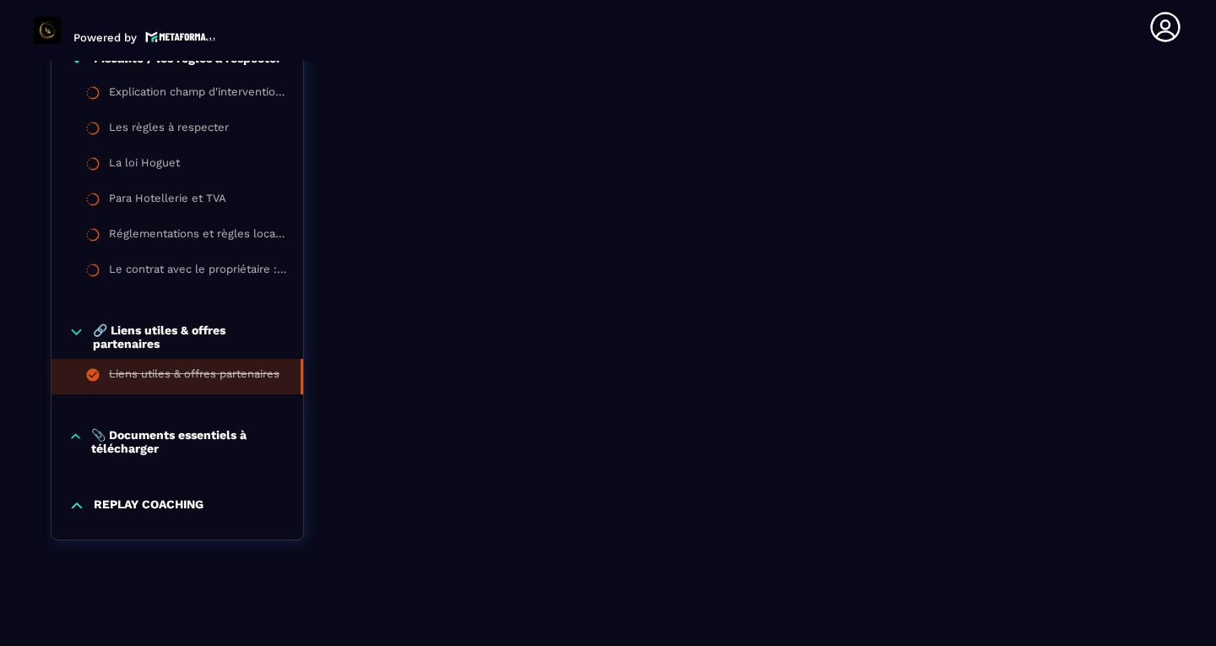
click at [132, 372] on div "Liens utiles & offres partenaires" at bounding box center [194, 376] width 171 height 19
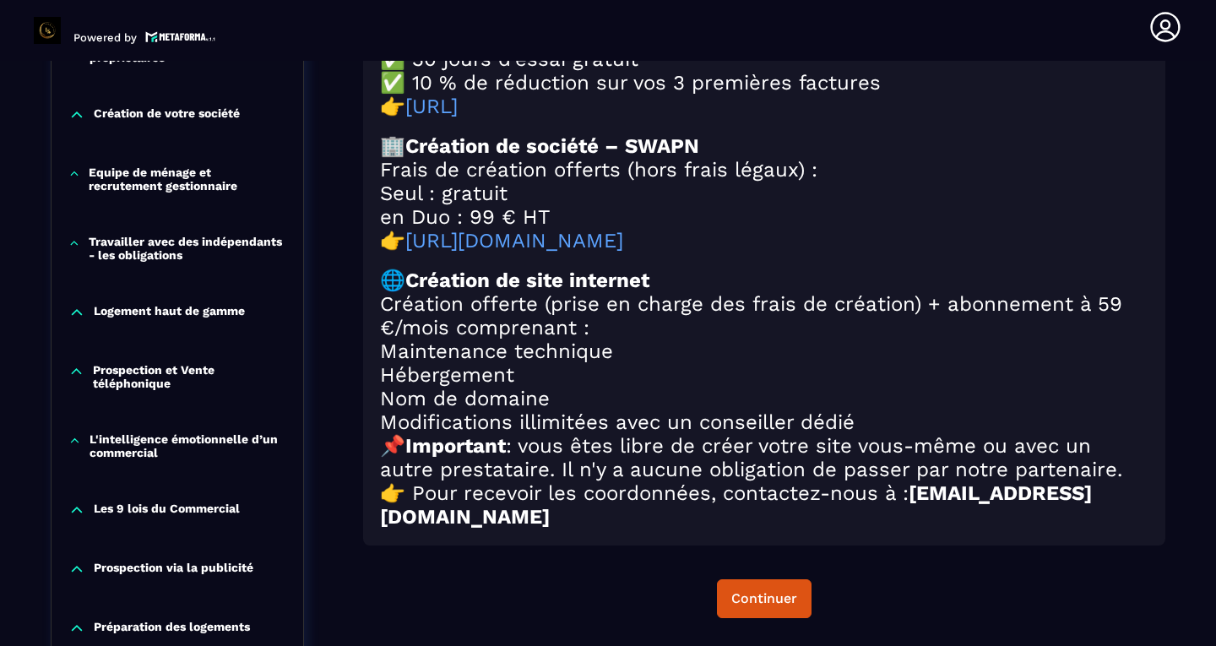
scroll to position [836, 0]
